Goal: Information Seeking & Learning: Learn about a topic

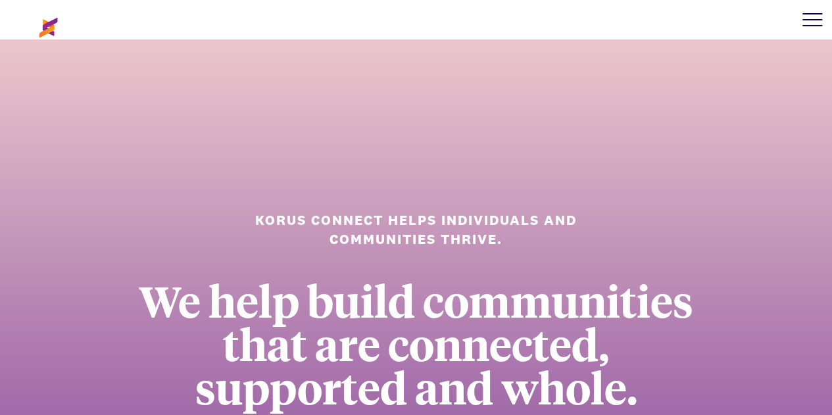
click at [812, 12] on div at bounding box center [811, 19] width 39 height 39
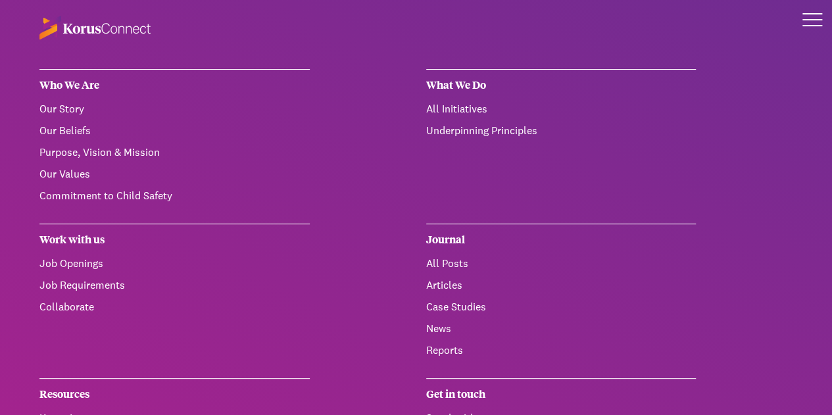
click at [78, 281] on link "Job Requirements" at bounding box center [81, 285] width 85 height 14
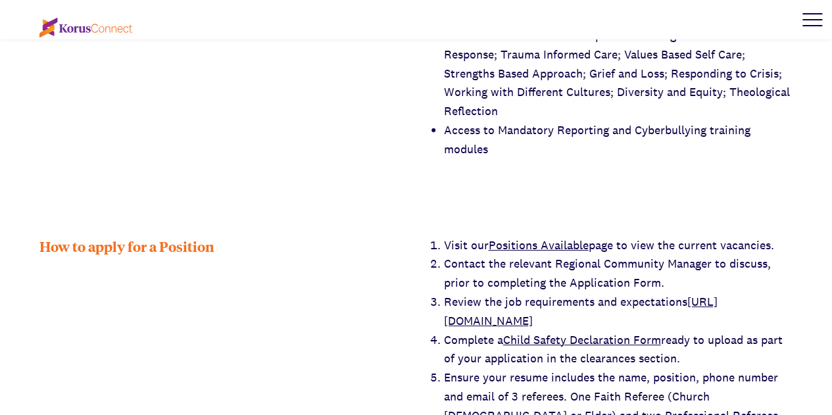
scroll to position [2499, 0]
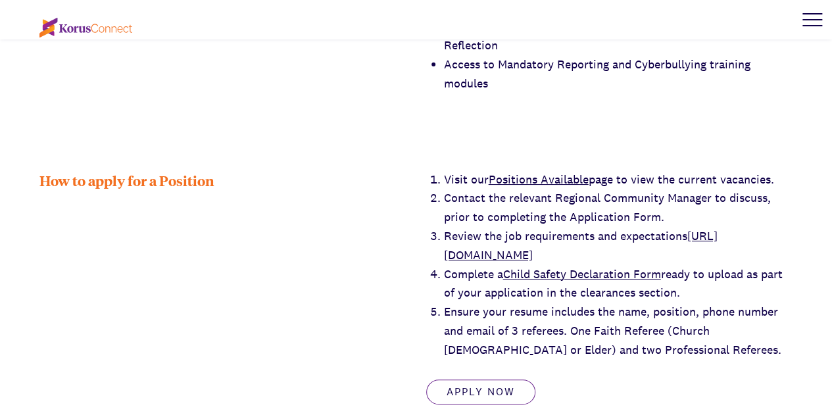
click at [525, 172] on link "Positions Available" at bounding box center [539, 179] width 100 height 15
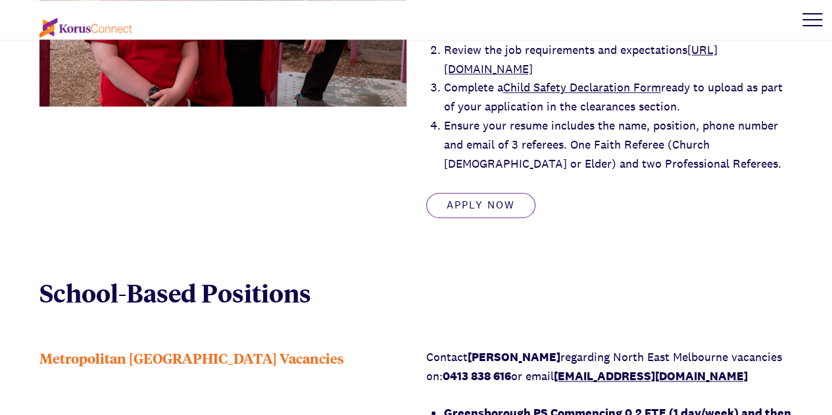
scroll to position [789, 0]
